Goal: Task Accomplishment & Management: Use online tool/utility

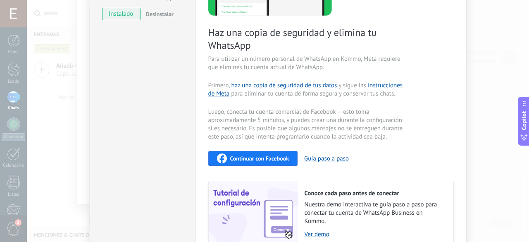
scroll to position [135, 0]
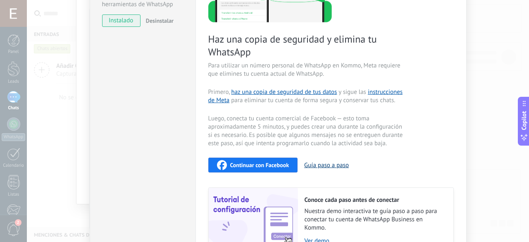
click at [327, 166] on button "Guía paso a paso" at bounding box center [326, 165] width 45 height 8
click at [144, 148] on div "WhatsApp Business Más leads con potentes herramientas de WhatsApp instalado Des…" at bounding box center [143, 91] width 106 height 398
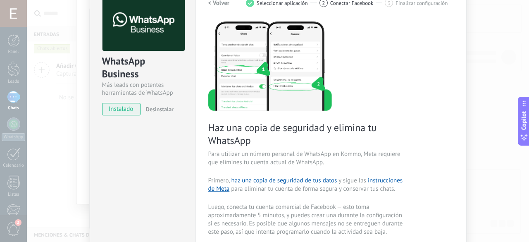
scroll to position [0, 0]
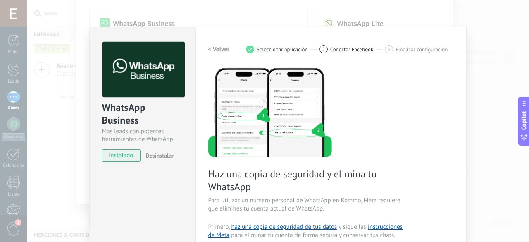
click at [186, 15] on div "WhatsApp Business Más leads con potentes herramientas de WhatsApp instalado Des…" at bounding box center [278, 121] width 502 height 242
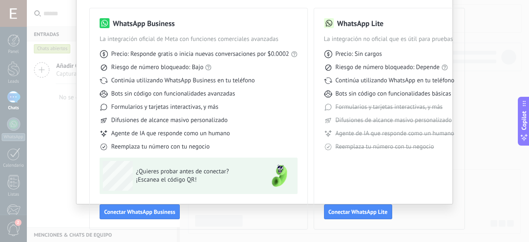
click at [62, 64] on div "Selecciona tu herramienta de WhatsApp WhatsApp Business La integración oficial …" at bounding box center [264, 121] width 529 height 242
click at [45, 200] on div "Selecciona tu herramienta de WhatsApp WhatsApp Business La integración oficial …" at bounding box center [264, 121] width 529 height 242
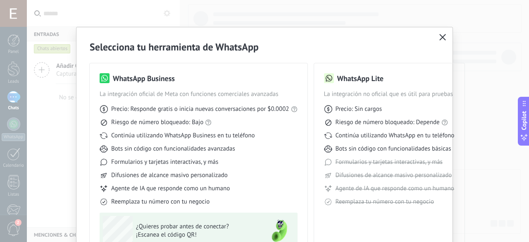
click at [439, 37] on icon "button" at bounding box center [442, 37] width 7 height 7
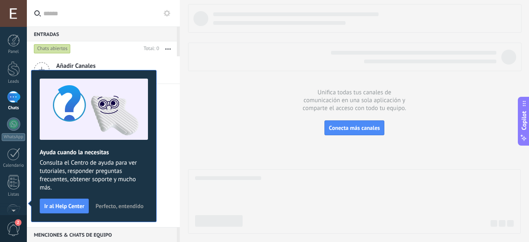
click at [158, 12] on input "text" at bounding box center [108, 13] width 130 height 26
click at [121, 206] on span "Perfecto, entendido" at bounding box center [119, 206] width 48 height 6
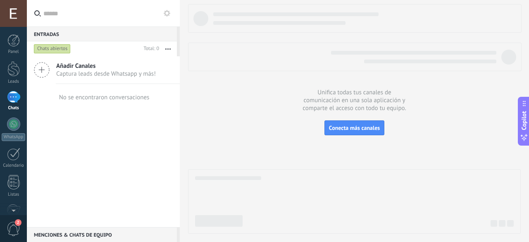
click at [165, 17] on button at bounding box center [167, 13] width 10 height 10
click at [166, 13] on icon at bounding box center [167, 13] width 7 height 7
click at [0, 0] on link "Canales" at bounding box center [0, 0] width 0 height 0
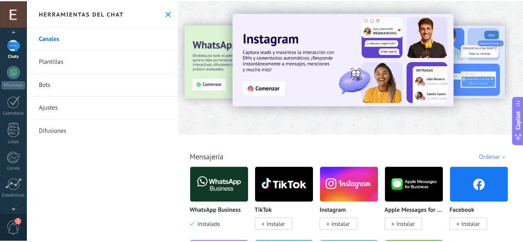
scroll to position [101, 0]
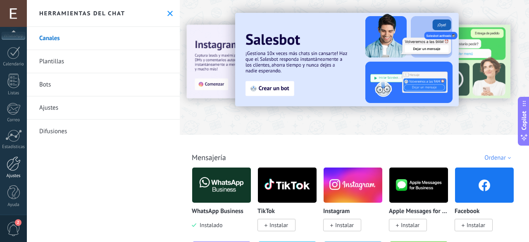
click at [15, 164] on div at bounding box center [14, 163] width 14 height 14
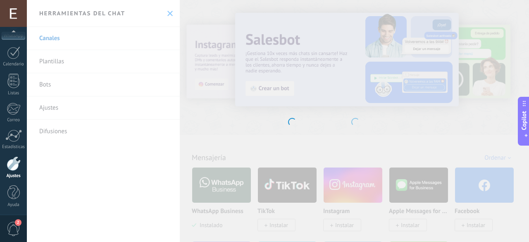
click at [9, 164] on div at bounding box center [14, 163] width 14 height 14
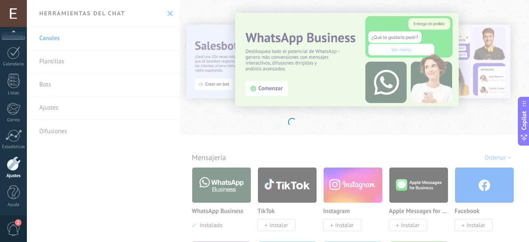
click at [168, 10] on body ".abecls-1,.abecls-2{fill-rule:evenodd}.abecls-2{fill:#fff} .abhcls-1{fill:none}…" at bounding box center [264, 121] width 529 height 242
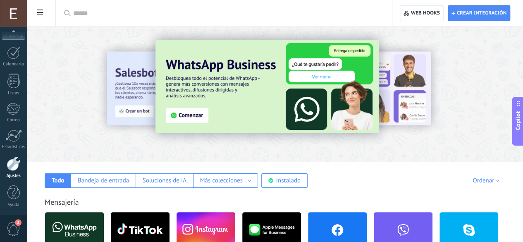
click at [234, 17] on input "text" at bounding box center [226, 13] width 307 height 9
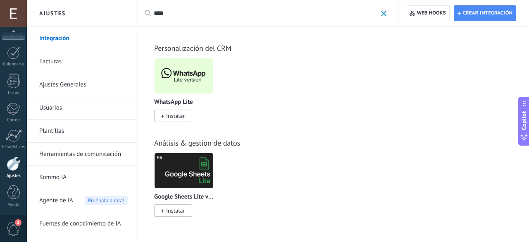
type input "****"
click at [181, 74] on img at bounding box center [184, 76] width 59 height 40
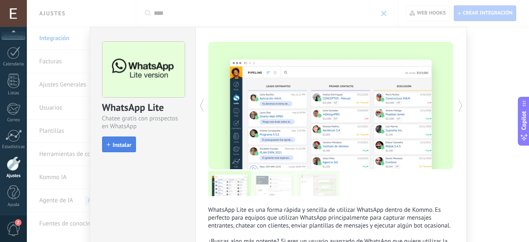
click at [122, 143] on span "Instalar" at bounding box center [122, 145] width 19 height 6
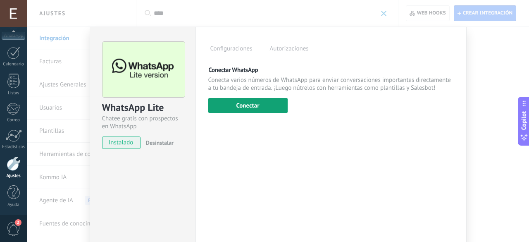
click at [261, 104] on button "Conectar" at bounding box center [247, 105] width 79 height 15
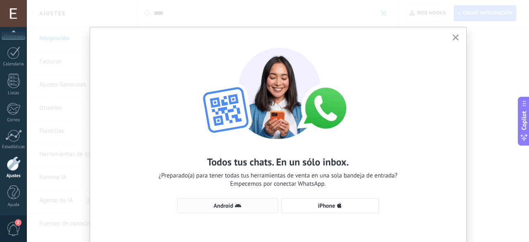
click at [238, 210] on button "Android" at bounding box center [227, 205] width 101 height 15
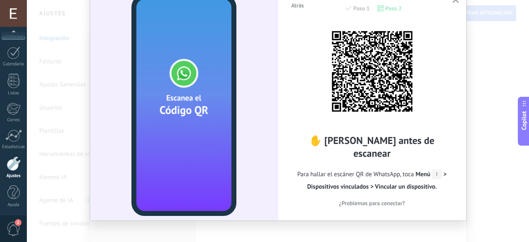
scroll to position [43, 0]
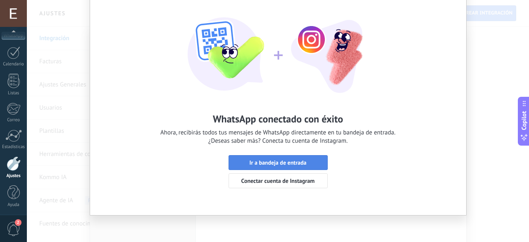
click at [236, 159] on button "Ir a bandeja de entrada" at bounding box center [278, 162] width 99 height 15
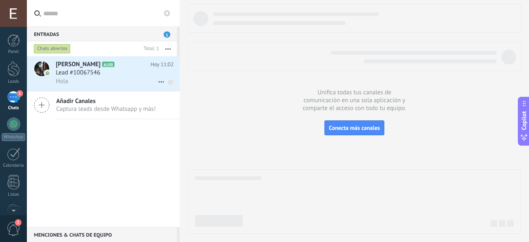
click at [43, 65] on div at bounding box center [41, 68] width 15 height 15
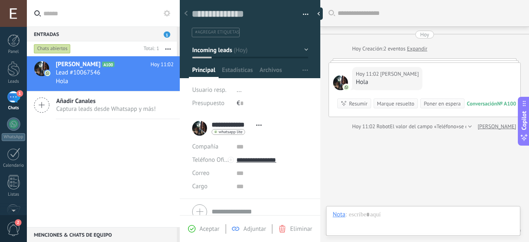
scroll to position [32, 0]
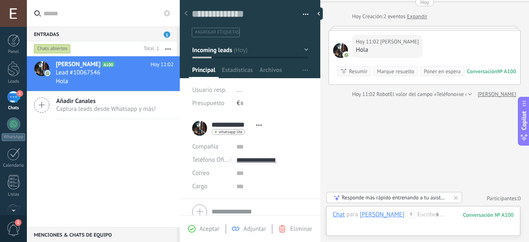
click at [197, 125] on div "**********" at bounding box center [229, 128] width 74 height 21
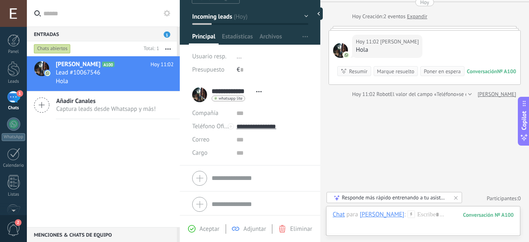
scroll to position [35, 0]
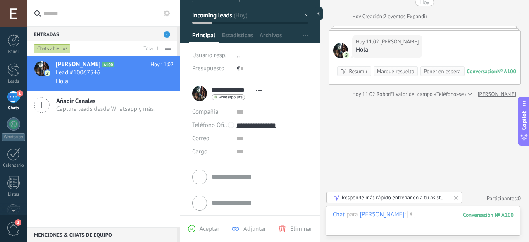
click at [366, 228] on div at bounding box center [423, 222] width 181 height 25
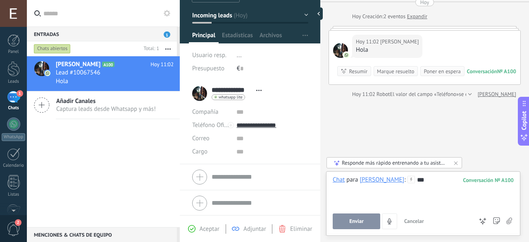
click at [361, 219] on span "Enviar" at bounding box center [356, 221] width 14 height 6
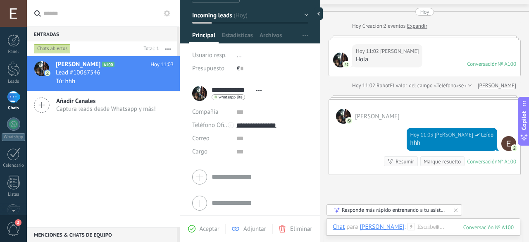
scroll to position [21, 0]
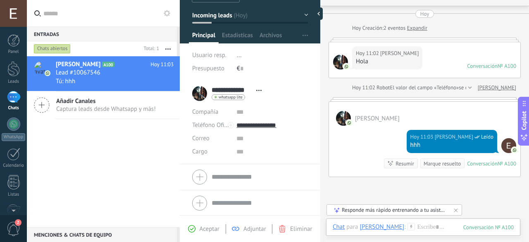
click at [159, 172] on div "[PERSON_NAME] A100 [DATE] 11:03 Lead #10067546 Tú: hhh Añadir Canales Captura l…" at bounding box center [103, 141] width 153 height 171
click at [240, 35] on span "Estadísticas" at bounding box center [237, 37] width 31 height 12
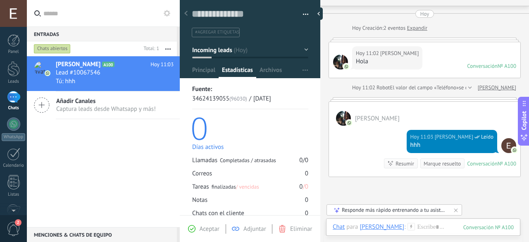
click at [275, 58] on div at bounding box center [250, 36] width 141 height 83
click at [271, 69] on span "Archivos" at bounding box center [271, 72] width 22 height 12
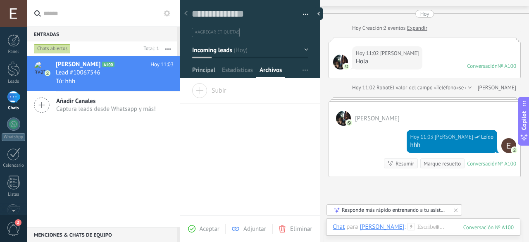
click at [204, 68] on span "Principal" at bounding box center [203, 72] width 23 height 12
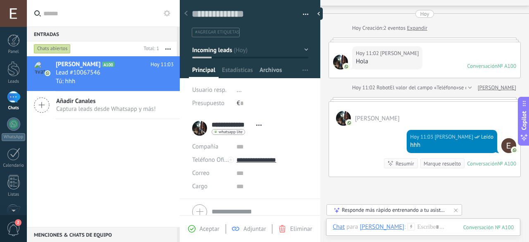
click at [264, 71] on span "Archivos" at bounding box center [271, 72] width 22 height 12
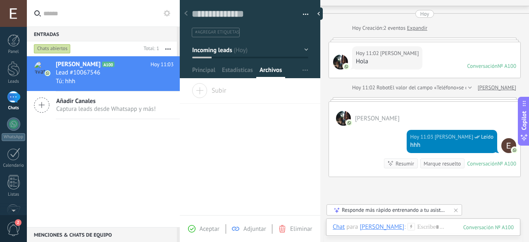
click at [226, 88] on span "Subir" at bounding box center [209, 89] width 35 height 12
click at [0, 0] on input "Subir" at bounding box center [0, 0] width 0 height 0
click at [195, 155] on div "Arrastra y suelte los archivos aquí para adjuntarlos. Suelte el botón del ratón…" at bounding box center [250, 149] width 141 height 132
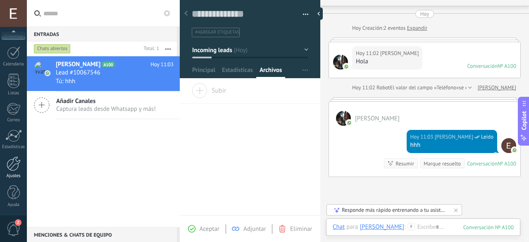
click at [11, 162] on div at bounding box center [14, 163] width 14 height 14
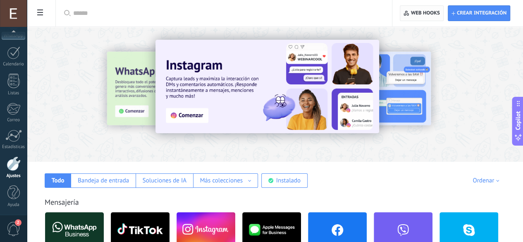
click at [417, 9] on span "Web hooks 0" at bounding box center [421, 13] width 36 height 15
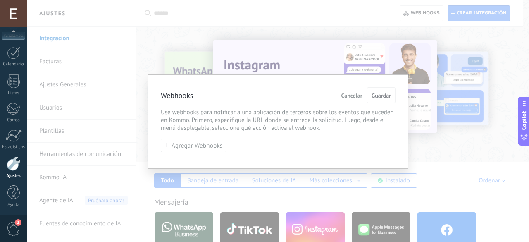
click at [211, 152] on div "Webhooks Cancelar Guardar Use webhooks para notificar a una aplicación de terce…" at bounding box center [278, 121] width 260 height 94
click at [207, 146] on span "Agregar Webhooks" at bounding box center [197, 146] width 51 height 6
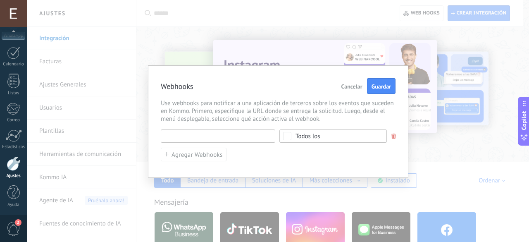
click at [205, 134] on input "text" at bounding box center [218, 135] width 114 height 13
paste input "**********"
type input "**********"
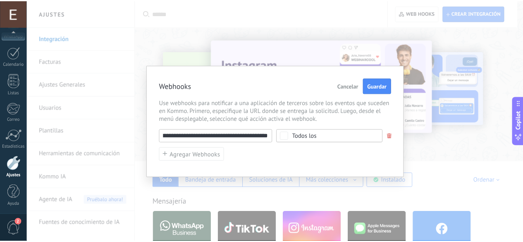
scroll to position [0, 0]
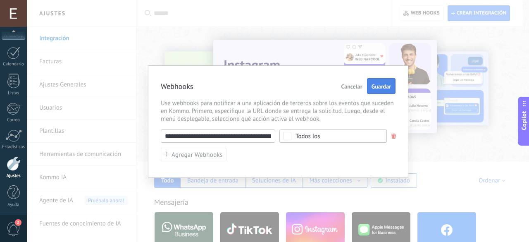
click at [376, 82] on button "Guardar" at bounding box center [381, 86] width 29 height 16
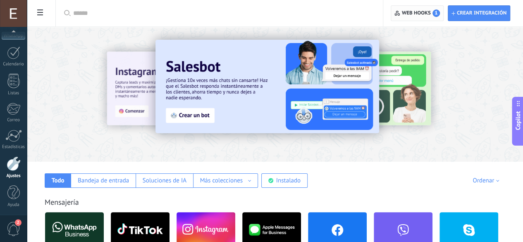
click at [428, 14] on span "Web hooks 1" at bounding box center [421, 13] width 38 height 7
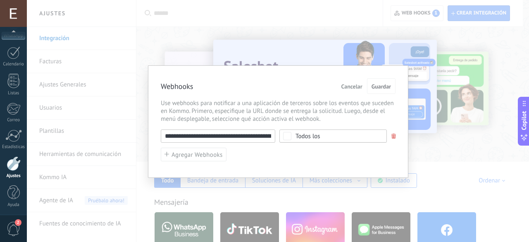
click at [332, 133] on span "Todos los" at bounding box center [335, 136] width 81 height 6
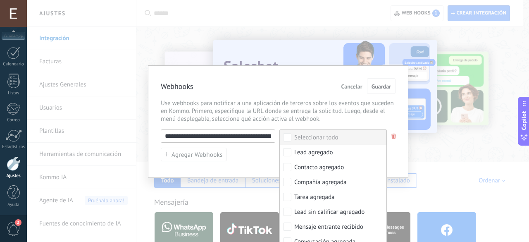
click at [332, 133] on div "Seleccionar todo" at bounding box center [316, 137] width 44 height 8
click at [332, 133] on label "Ninguno" at bounding box center [333, 137] width 107 height 15
click at [332, 133] on div "Seleccionar todo" at bounding box center [316, 137] width 44 height 8
click at [378, 85] on span "Guardar" at bounding box center [380, 86] width 19 height 6
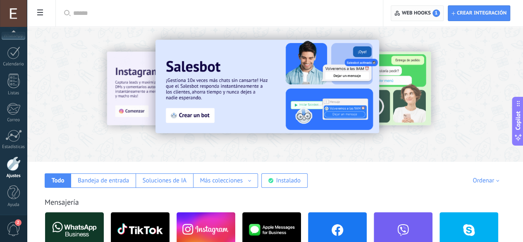
click at [428, 13] on span "Web hooks 1" at bounding box center [421, 13] width 38 height 7
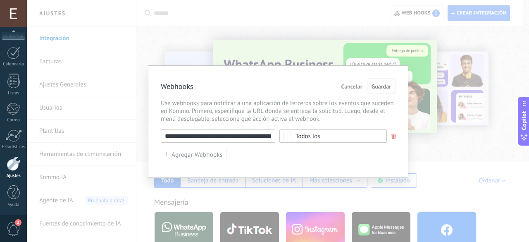
click at [379, 86] on span "Guardar" at bounding box center [381, 86] width 19 height 6
click at [384, 86] on span "Guardar" at bounding box center [381, 86] width 19 height 6
click at [513, 71] on div "**********" at bounding box center [278, 121] width 502 height 242
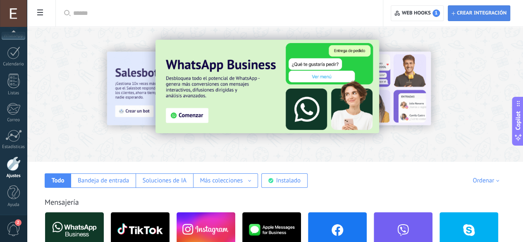
click at [476, 13] on span "Crear integración" at bounding box center [482, 13] width 50 height 7
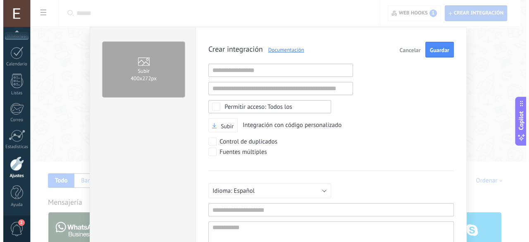
scroll to position [8, 0]
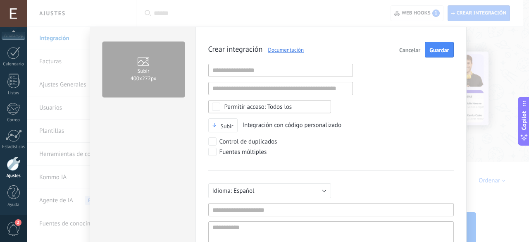
click at [481, 71] on div "Subir 400х272px Crear integración Documentación Cancelar Guardar URL inválida U…" at bounding box center [278, 121] width 502 height 242
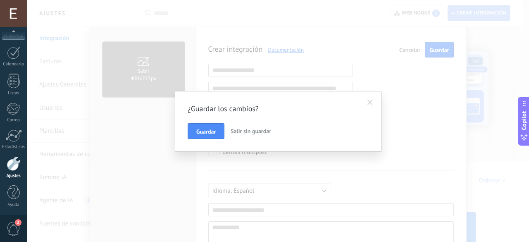
click at [371, 102] on span at bounding box center [369, 103] width 5 height 6
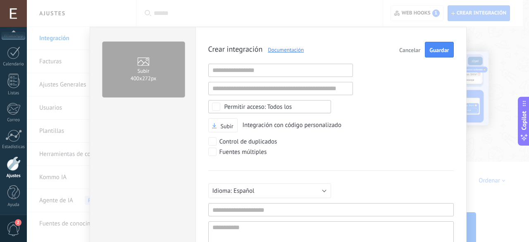
click at [404, 51] on span "Cancelar" at bounding box center [409, 50] width 21 height 6
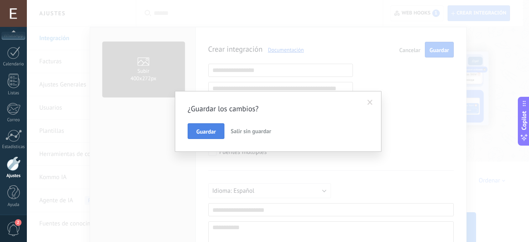
click at [191, 130] on button "Guardar" at bounding box center [206, 131] width 37 height 16
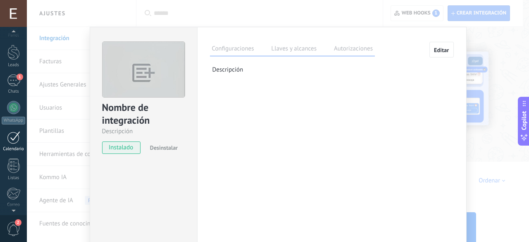
scroll to position [14, 0]
click at [10, 79] on div "1" at bounding box center [13, 83] width 13 height 12
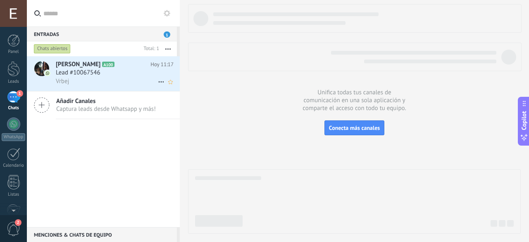
click at [133, 89] on div "[PERSON_NAME] A100 [DATE] 11:17 Lead #10067546 Vrbej" at bounding box center [118, 73] width 124 height 35
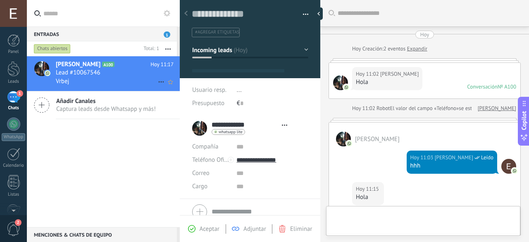
type textarea "**********"
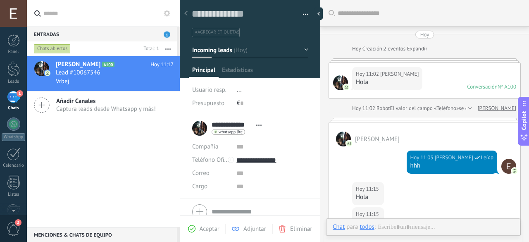
scroll to position [135, 0]
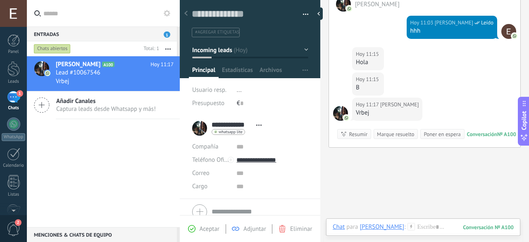
click at [359, 187] on div "Buscar Carga más [DATE] [DATE] Creación: 2 eventos Expandir [DATE] 11:02 [PERSO…" at bounding box center [424, 78] width 209 height 426
click at [57, 47] on div "Chats abiertos" at bounding box center [52, 49] width 37 height 10
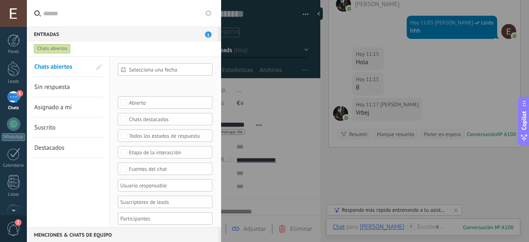
click at [57, 47] on div "Chats abiertos" at bounding box center [52, 49] width 37 height 10
click at [257, 85] on div at bounding box center [264, 121] width 529 height 242
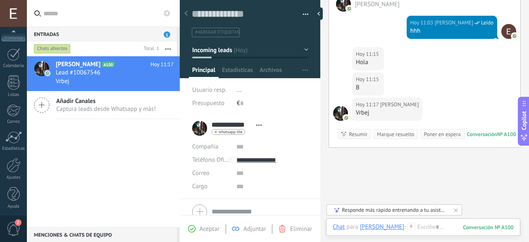
scroll to position [101, 0]
click at [12, 173] on div "Ajustes" at bounding box center [14, 175] width 24 height 5
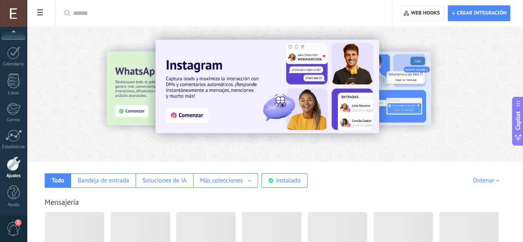
click at [426, 9] on span "Web hooks 0" at bounding box center [421, 13] width 36 height 15
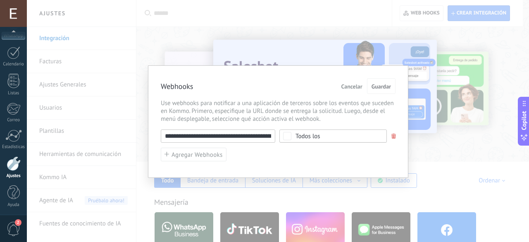
click at [393, 135] on span at bounding box center [393, 135] width 5 height 5
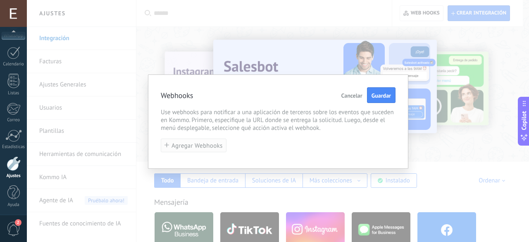
click at [219, 143] on span "Agregar Webhooks" at bounding box center [197, 146] width 51 height 6
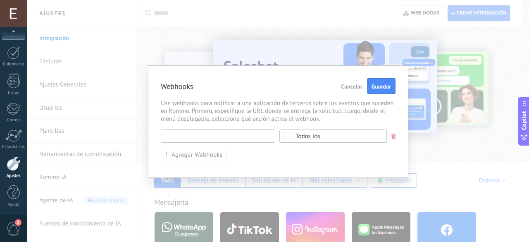
click at [231, 137] on input "text" at bounding box center [218, 135] width 114 height 13
paste input "**********"
type input "**********"
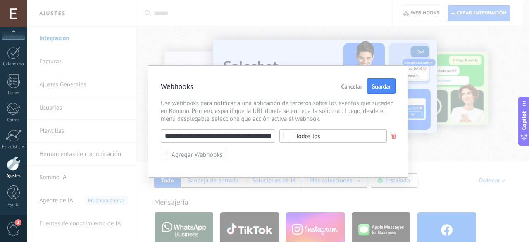
click at [345, 137] on span "Todos los" at bounding box center [335, 136] width 81 height 6
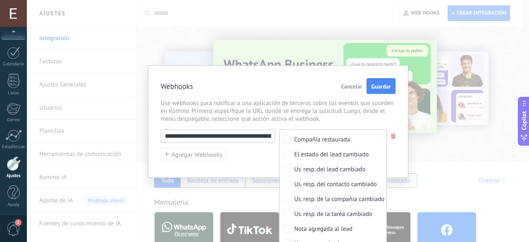
scroll to position [345, 0]
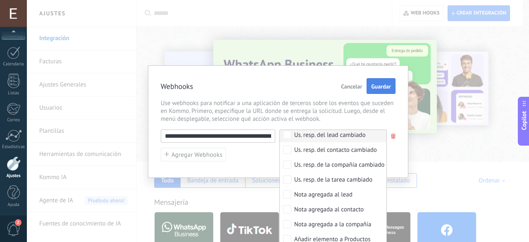
click at [371, 87] on span "Guardar" at bounding box center [380, 86] width 19 height 6
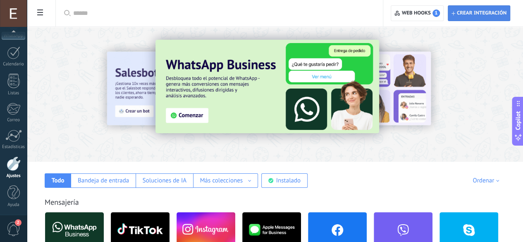
click at [469, 11] on span "Crear integración" at bounding box center [482, 13] width 50 height 7
type textarea "**********"
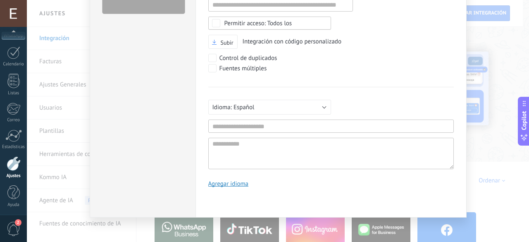
scroll to position [3, 0]
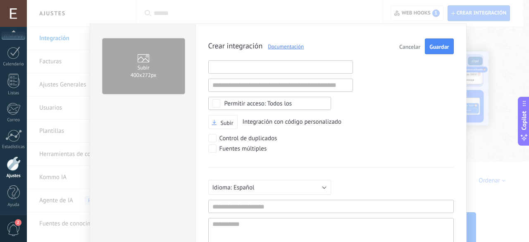
click at [279, 69] on input "text" at bounding box center [280, 66] width 145 height 13
click at [226, 87] on input "text" at bounding box center [280, 85] width 145 height 13
paste input "**********"
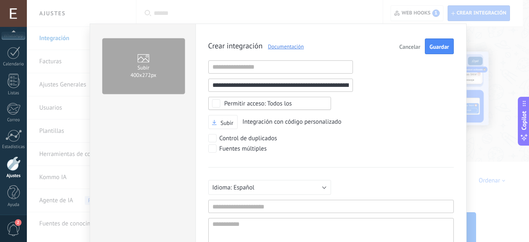
scroll to position [0, 33]
type input "**********"
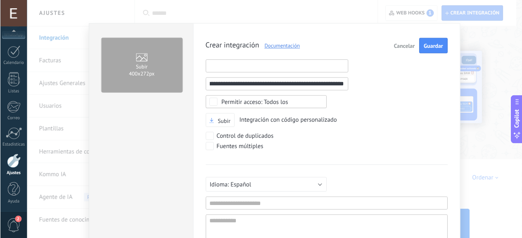
scroll to position [0, 0]
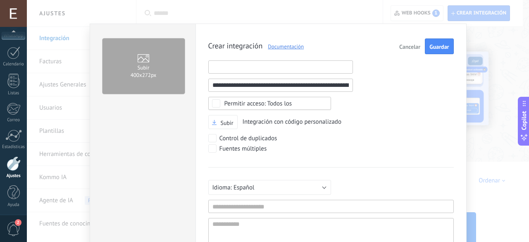
click at [225, 68] on input "text" at bounding box center [280, 66] width 145 height 13
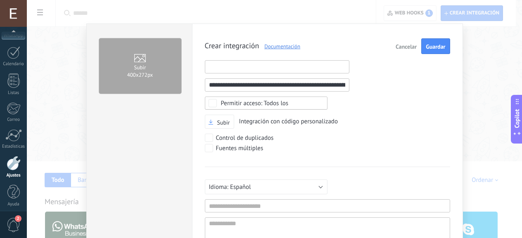
scroll to position [105, 0]
click at [486, 87] on div "**********" at bounding box center [274, 119] width 495 height 238
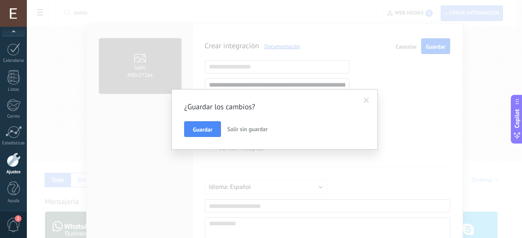
click at [405, 45] on div "¿Guardar los cambios? Guardar Salir sin guardar" at bounding box center [274, 119] width 495 height 238
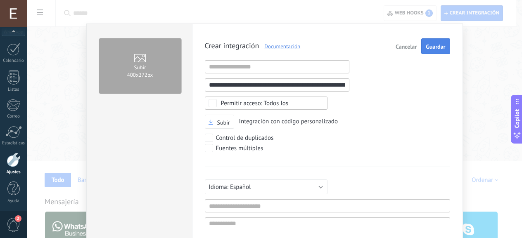
click at [431, 44] on span "Guardar" at bounding box center [435, 47] width 19 height 6
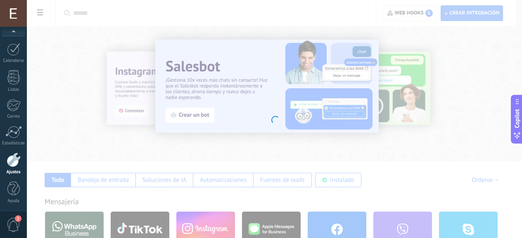
scroll to position [0, 0]
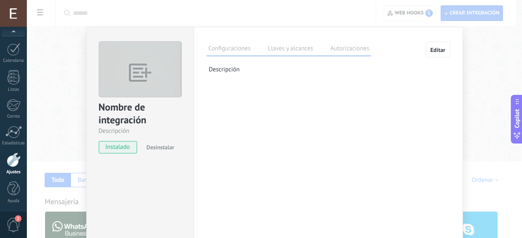
click at [415, 10] on div "Nombre de integración Descripción instalado Desinstalar Configuraciones Llaves …" at bounding box center [274, 119] width 495 height 238
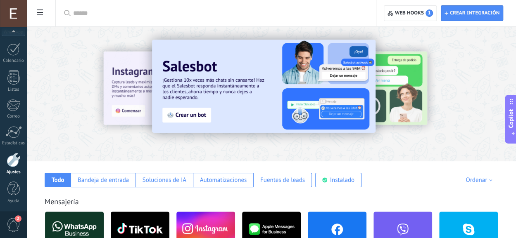
click at [415, 10] on span "Web hooks 1" at bounding box center [414, 13] width 38 height 7
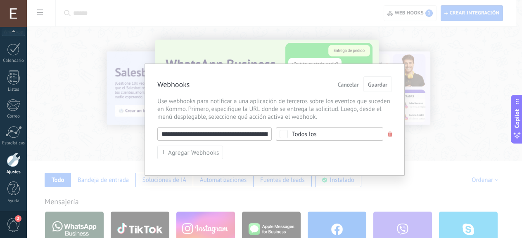
click at [326, 136] on span "Todos los" at bounding box center [332, 134] width 81 height 6
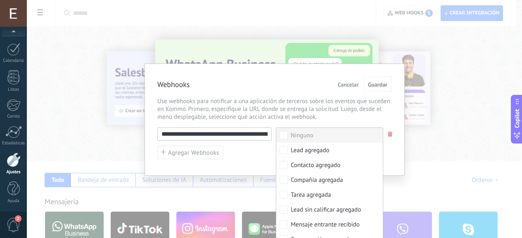
click at [298, 138] on div "Ninguno" at bounding box center [302, 136] width 23 height 8
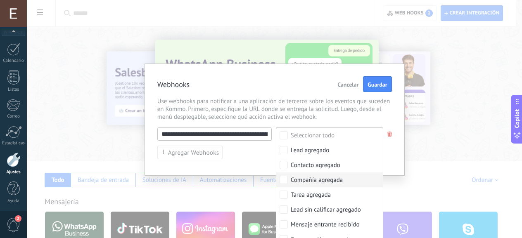
scroll to position [24, 0]
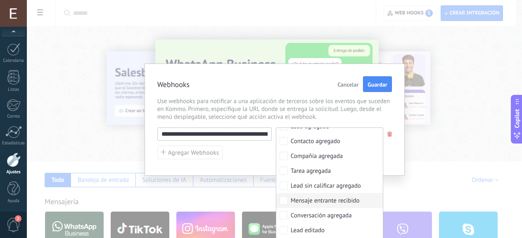
click at [300, 201] on div "Mensaje entrante recibido" at bounding box center [325, 201] width 69 height 8
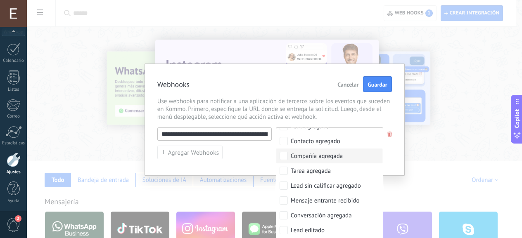
click at [375, 83] on span "Guardar" at bounding box center [377, 85] width 19 height 6
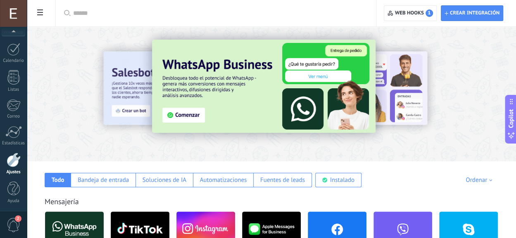
click at [471, 22] on div "Crear integración Web hooks 1" at bounding box center [446, 13] width 140 height 26
click at [469, 17] on span "Crear integración" at bounding box center [472, 13] width 55 height 15
type textarea "**********"
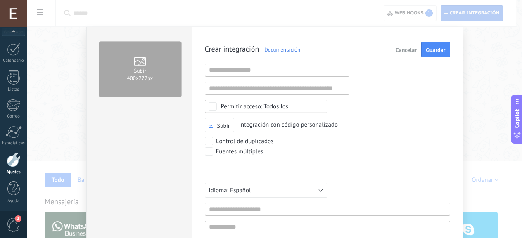
scroll to position [8, 0]
click at [246, 70] on input "text" at bounding box center [277, 70] width 145 height 13
click at [247, 47] on span "Crear integración Documentación" at bounding box center [253, 49] width 96 height 8
click at [236, 73] on input "text" at bounding box center [277, 70] width 145 height 13
click at [248, 207] on input "text" at bounding box center [327, 209] width 245 height 13
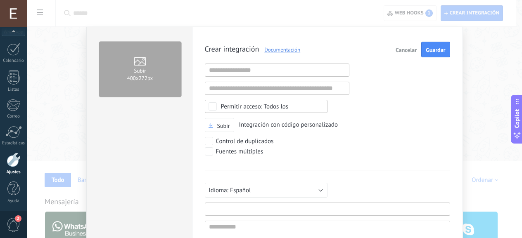
type input "*"
click at [226, 206] on input "**********" at bounding box center [327, 209] width 245 height 13
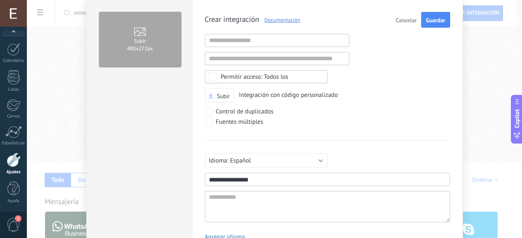
scroll to position [0, 0]
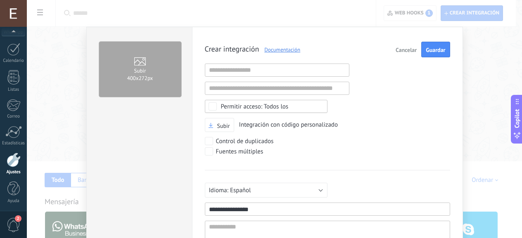
type input "**********"
click at [219, 87] on input "text" at bounding box center [277, 88] width 145 height 13
paste input "**********"
type input "**********"
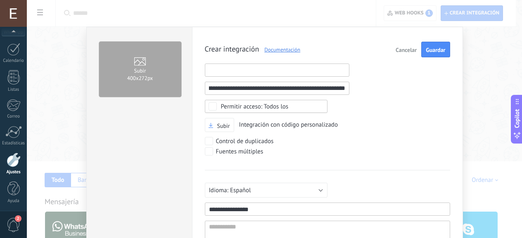
click at [238, 70] on input "text" at bounding box center [277, 70] width 145 height 13
click at [241, 69] on input "text" at bounding box center [277, 70] width 145 height 13
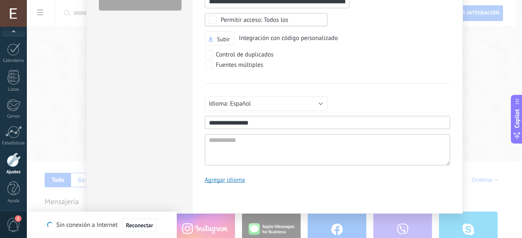
scroll to position [0, 0]
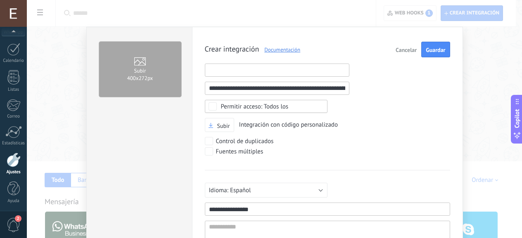
click at [226, 68] on input "text" at bounding box center [277, 70] width 145 height 13
paste input "**********"
type input "**********"
click at [437, 53] on button "Guardar" at bounding box center [436, 50] width 29 height 16
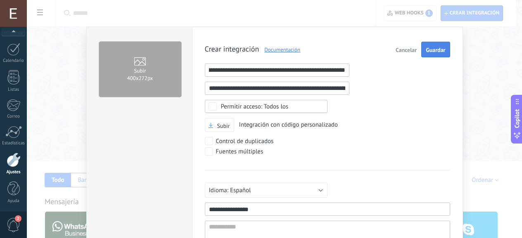
scroll to position [0, 0]
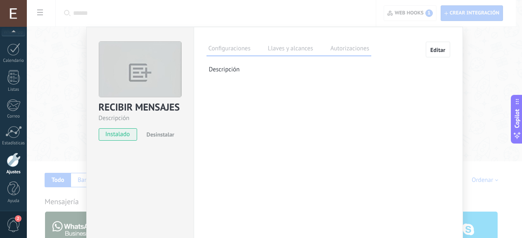
click at [274, 49] on label "Llaves y alcances" at bounding box center [290, 50] width 49 height 12
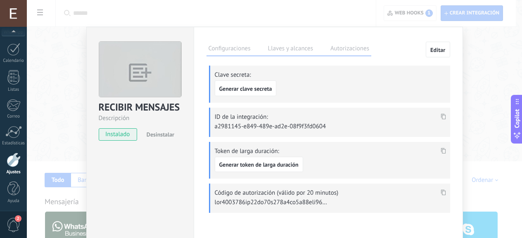
drag, startPoint x: 340, startPoint y: 45, endPoint x: 341, endPoint y: 55, distance: 9.5
click at [340, 45] on label "Autorizaciones" at bounding box center [350, 50] width 43 height 12
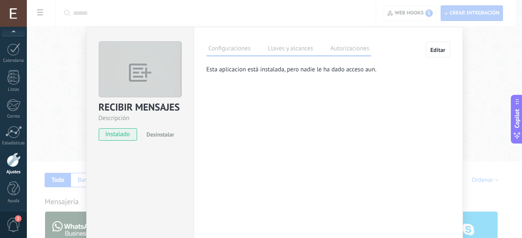
click at [301, 45] on label "Llaves y alcances" at bounding box center [290, 50] width 49 height 12
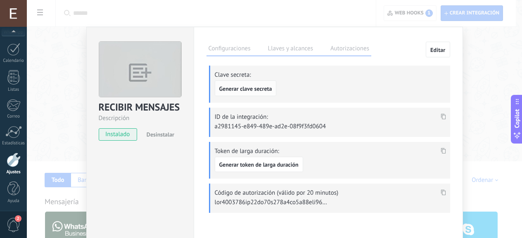
click at [260, 91] on span "Generar clave secreta" at bounding box center [245, 89] width 53 height 6
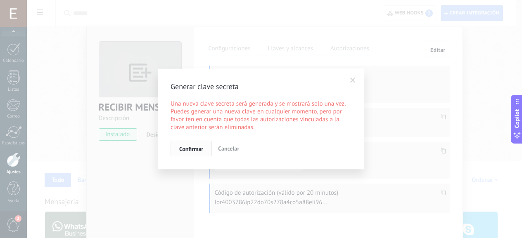
click at [191, 147] on span "Confirmar" at bounding box center [191, 149] width 24 height 6
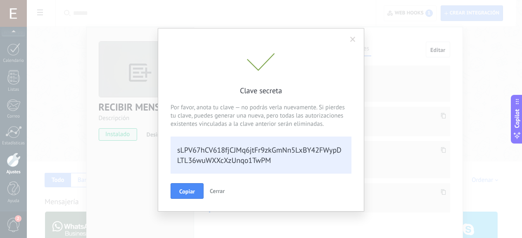
click at [210, 153] on div "sLPV67hCV618fjCJMq6jtFr9zkGmNn5LxBY42FWypDLTL36wuWXXcXzUnqo1TwPM" at bounding box center [261, 155] width 181 height 37
click at [179, 189] on span "Copiar" at bounding box center [187, 192] width 16 height 6
click at [234, 165] on div "sLPV67hCV618fjCJMq6jtFr9zkGmNn5LxBY42FWypDLTL36wuWXXcXzUnqo1TwPM" at bounding box center [261, 155] width 181 height 37
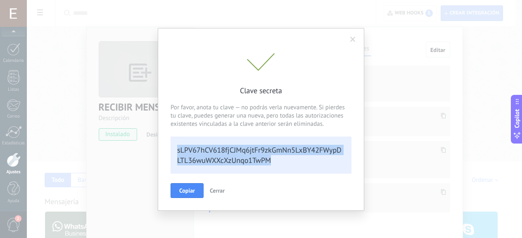
drag, startPoint x: 272, startPoint y: 158, endPoint x: 172, endPoint y: 148, distance: 100.5
click at [172, 148] on div "sLPV67hCV618fjCJMq6jtFr9zkGmNn5LxBY42FWypDLTL36wuWXXcXzUnqo1TwPM" at bounding box center [261, 155] width 181 height 37
copy div "sLPV67hCV618fjCJMq6jtFr9zkGmNn5LxBY42FWypDLTL36wuWXXcXzUnqo1TwPM"
click at [213, 192] on span "Cerrar" at bounding box center [217, 190] width 15 height 7
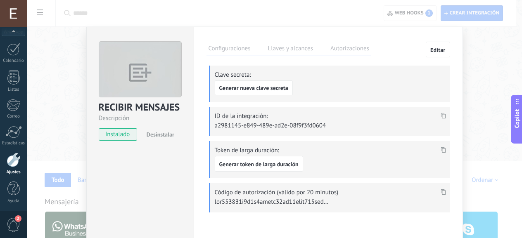
drag, startPoint x: 325, startPoint y: 124, endPoint x: 222, endPoint y: 124, distance: 103.3
click at [222, 124] on p "a2981145-e849-489e-ad2e-08f9f3fd0604" at bounding box center [273, 126] width 116 height 8
click at [441, 114] on use at bounding box center [443, 116] width 5 height 6
copy div "sLPV67hCV618fjCJMq6jtFr9zkGmNn5LxBY42FWypDLTL36wuWXXcXzUnqo1TwPM"
click at [231, 165] on span "Generar token de larga duración" at bounding box center [258, 165] width 79 height 6
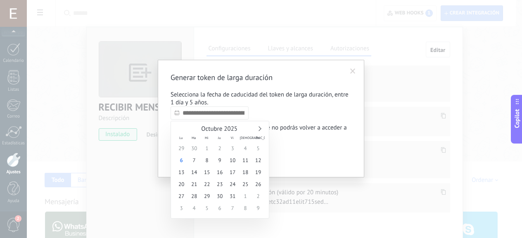
click at [202, 115] on input "text" at bounding box center [210, 113] width 78 height 13
click at [260, 128] on link at bounding box center [259, 128] width 5 height 5
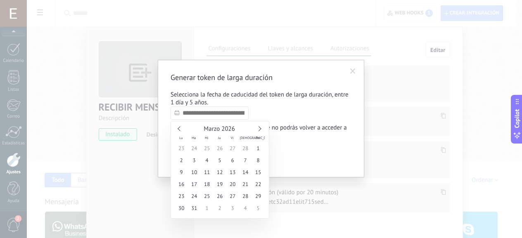
click at [260, 128] on link at bounding box center [259, 128] width 5 height 5
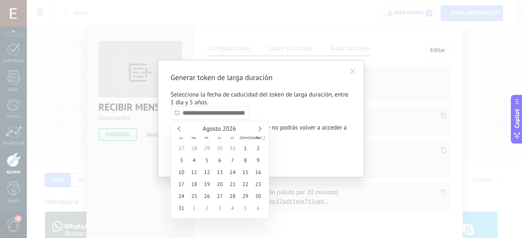
click at [260, 128] on link at bounding box center [259, 128] width 5 height 5
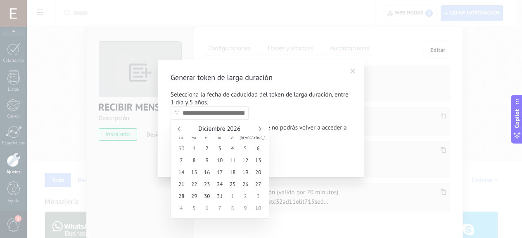
click at [260, 128] on link at bounding box center [259, 128] width 5 height 5
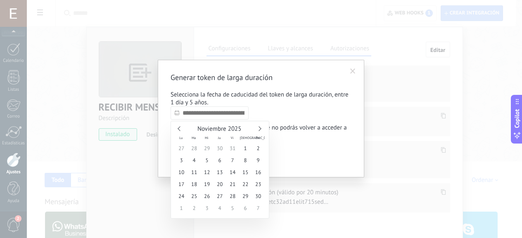
click at [260, 128] on link at bounding box center [259, 128] width 5 height 5
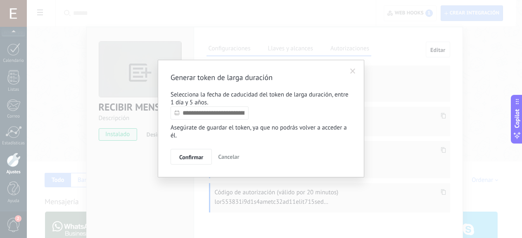
click at [0, 0] on link at bounding box center [0, 0] width 0 height 0
click at [298, 148] on div "Generar token de larga duración Selecciona la fecha de caducidad del token de l…" at bounding box center [261, 119] width 181 height 92
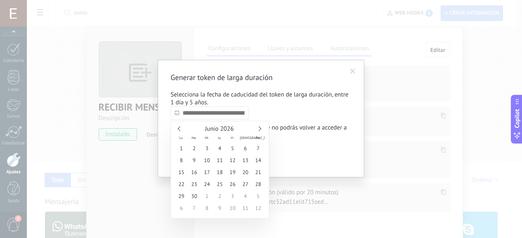
click at [239, 114] on input "text" at bounding box center [210, 113] width 78 height 13
click at [208, 129] on span "Junio 2026" at bounding box center [219, 129] width 29 height 8
click at [260, 131] on div "Junio 2026" at bounding box center [220, 129] width 90 height 7
click at [259, 127] on link at bounding box center [259, 128] width 5 height 5
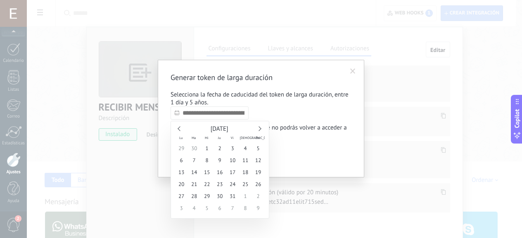
click at [259, 127] on link at bounding box center [259, 128] width 5 height 5
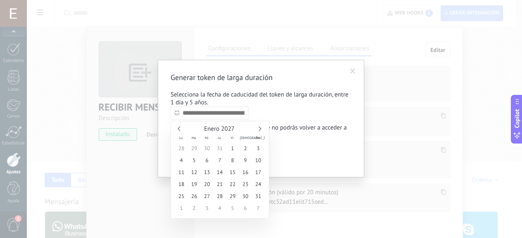
click at [259, 127] on link at bounding box center [259, 128] width 5 height 5
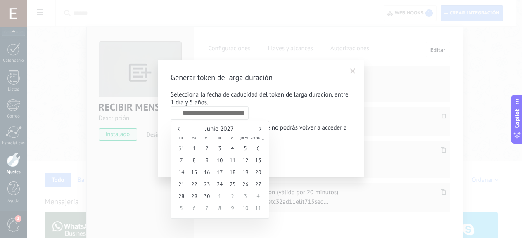
click at [259, 127] on link at bounding box center [259, 128] width 5 height 5
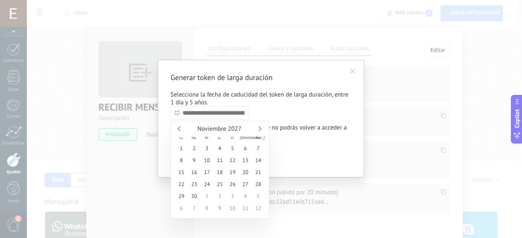
click at [259, 127] on link at bounding box center [259, 128] width 5 height 5
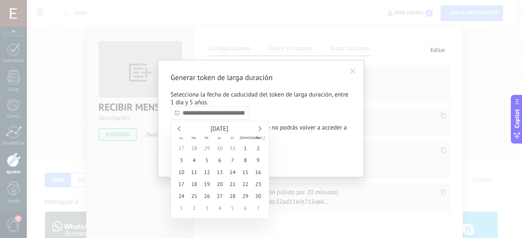
click at [259, 127] on link at bounding box center [259, 128] width 5 height 5
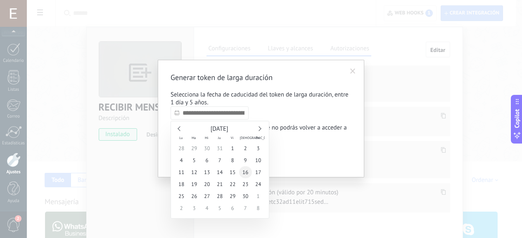
type input "**********"
click at [245, 169] on span "16" at bounding box center [245, 173] width 13 height 12
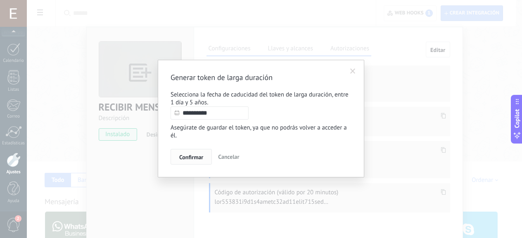
click at [194, 157] on span "Confirmar" at bounding box center [191, 158] width 24 height 6
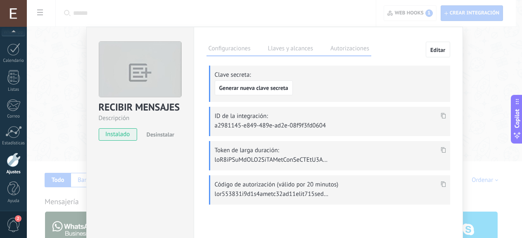
click at [442, 152] on span at bounding box center [444, 152] width 10 height 7
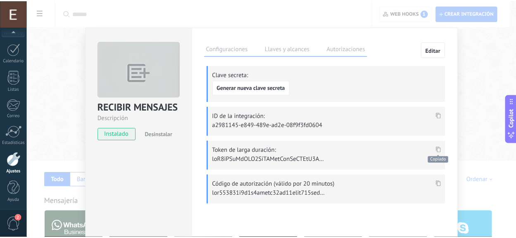
scroll to position [521, 0]
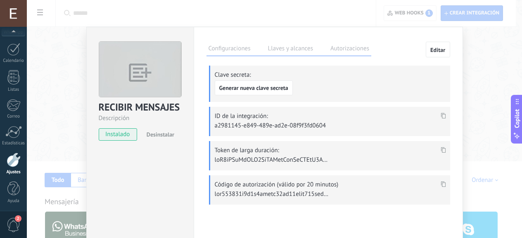
click at [229, 46] on label "Configuraciones" at bounding box center [230, 50] width 46 height 12
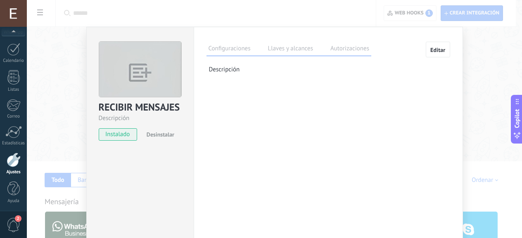
click at [278, 46] on label "Llaves y alcances" at bounding box center [290, 50] width 49 height 12
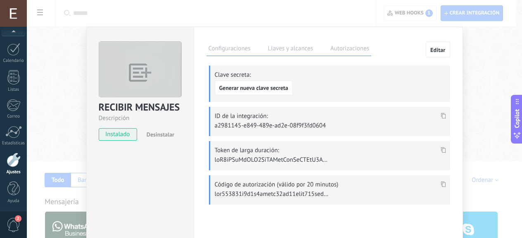
click at [340, 48] on label "Autorizaciones" at bounding box center [350, 50] width 43 height 12
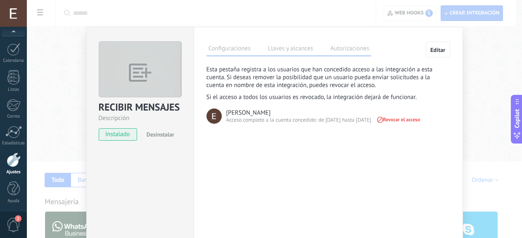
click at [287, 48] on label "Llaves y alcances" at bounding box center [290, 50] width 49 height 12
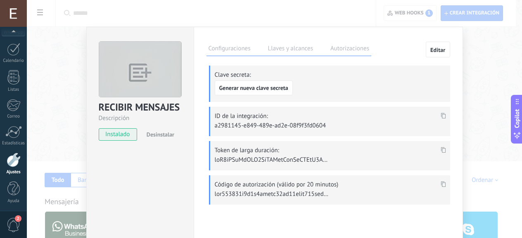
click at [341, 48] on label "Autorizaciones" at bounding box center [350, 50] width 43 height 12
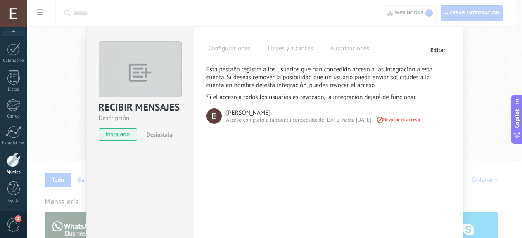
click at [283, 47] on label "Llaves y alcances" at bounding box center [290, 50] width 49 height 12
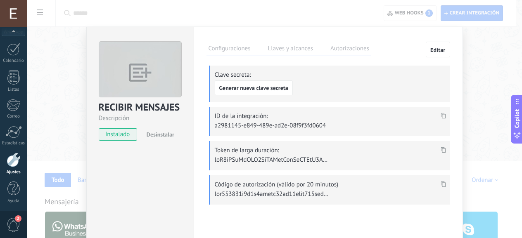
click at [489, 80] on div "RECIBIR MENSAJES Descripción instalado Desinstalar Configuraciones Llaves y alc…" at bounding box center [274, 119] width 495 height 238
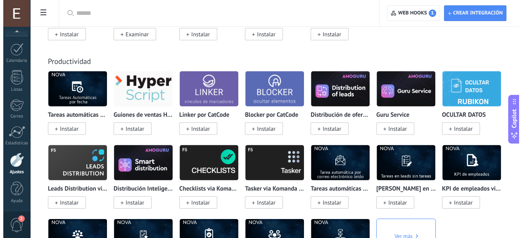
scroll to position [3358, 0]
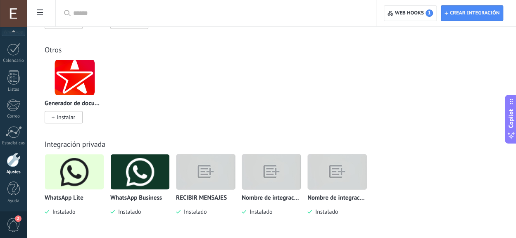
click at [195, 181] on img at bounding box center [205, 172] width 59 height 45
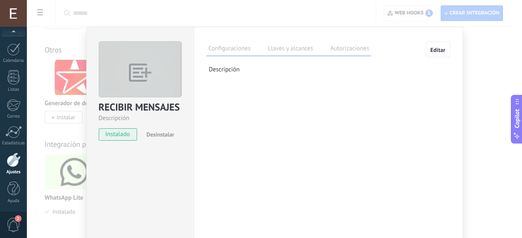
click at [298, 52] on label "Llaves y alcances" at bounding box center [290, 50] width 49 height 12
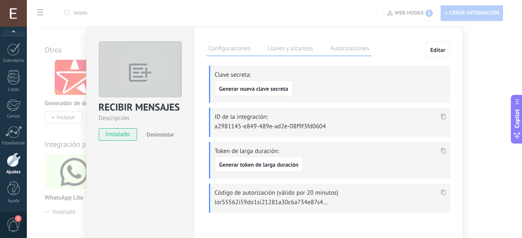
scroll to position [9, 0]
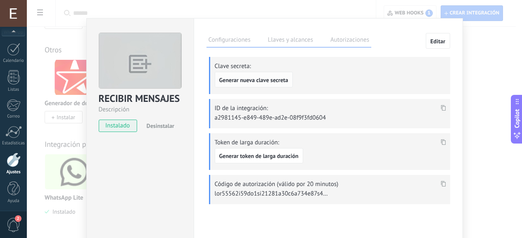
click at [270, 83] on span "Generar nueva clave secreta" at bounding box center [253, 80] width 69 height 6
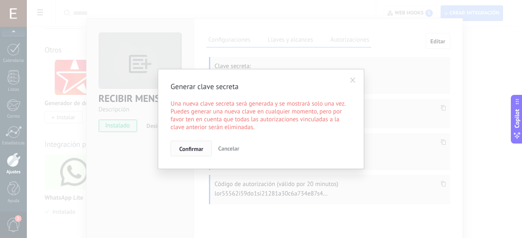
click at [187, 150] on span "Confirmar" at bounding box center [191, 149] width 24 height 6
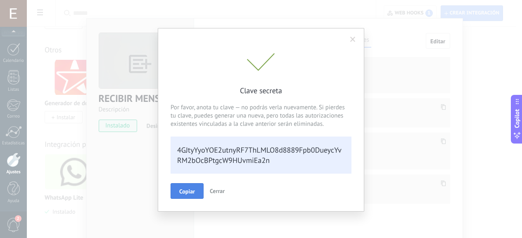
click at [189, 189] on span "Copiar" at bounding box center [187, 192] width 16 height 6
click at [215, 188] on span "Cerrar" at bounding box center [217, 190] width 15 height 7
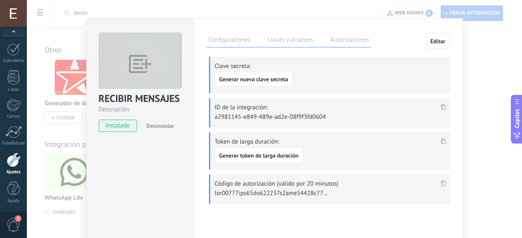
scroll to position [0, 0]
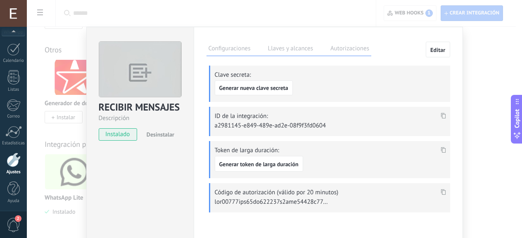
click at [233, 50] on label "Configuraciones" at bounding box center [230, 50] width 46 height 12
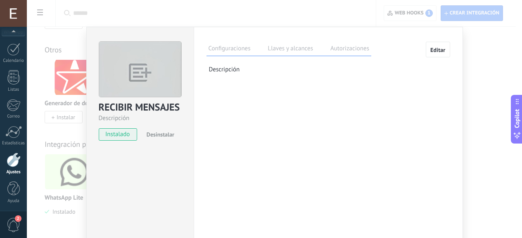
click at [274, 48] on label "Llaves y alcances" at bounding box center [290, 50] width 49 height 12
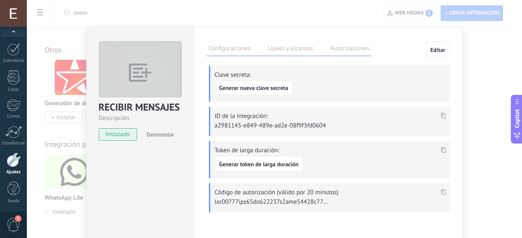
click at [439, 115] on span at bounding box center [444, 118] width 10 height 7
